Goal: Information Seeking & Learning: Find specific fact

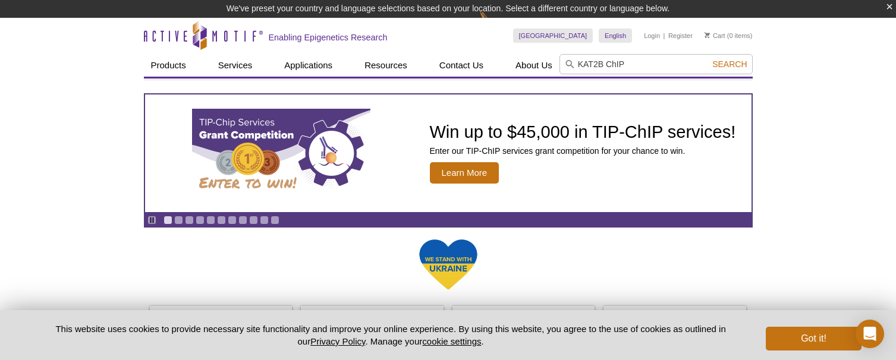
type input "KAT2B ChIP"
click at [708, 59] on button "Search" at bounding box center [729, 64] width 42 height 11
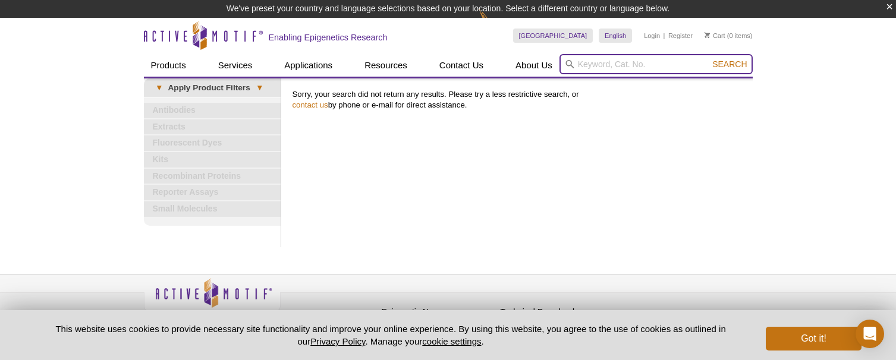
click at [601, 61] on input "search" at bounding box center [655, 64] width 193 height 20
paste input "KAT2B"
click at [708, 59] on button "Search" at bounding box center [729, 64] width 42 height 11
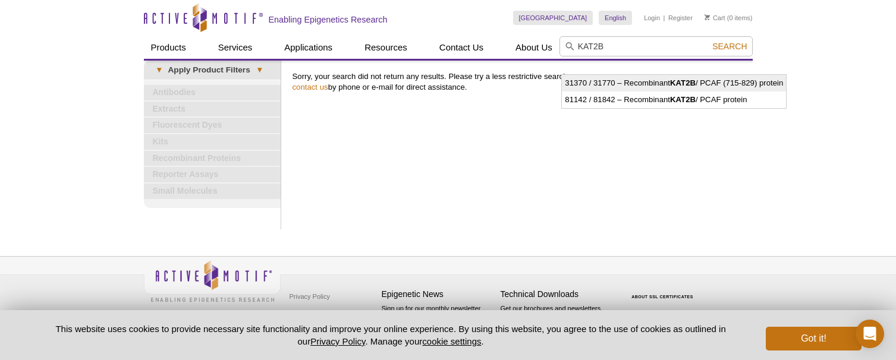
click at [634, 83] on li "31370 / 31770 – Recombinant KAT2B / PCAF (715-829) protein" at bounding box center [674, 83] width 224 height 17
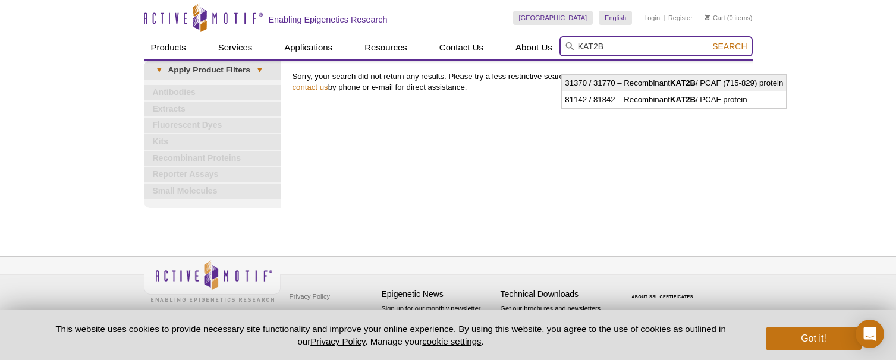
type input "31370 / 31770 – Recombinant KAT2B / PCAF (715-829) protein"
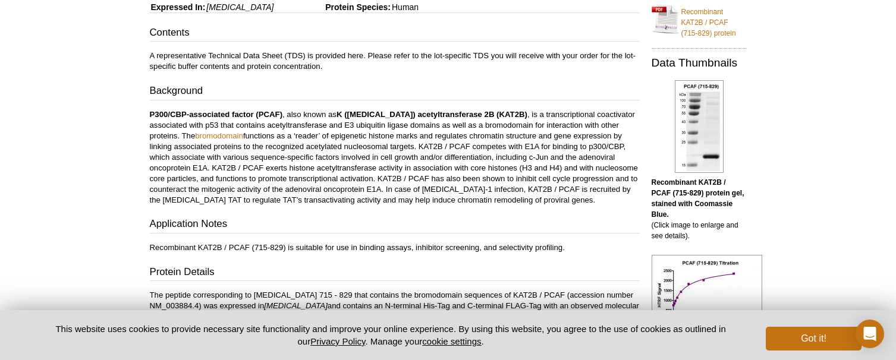
scroll to position [247, 0]
